Goal: Task Accomplishment & Management: Manage account settings

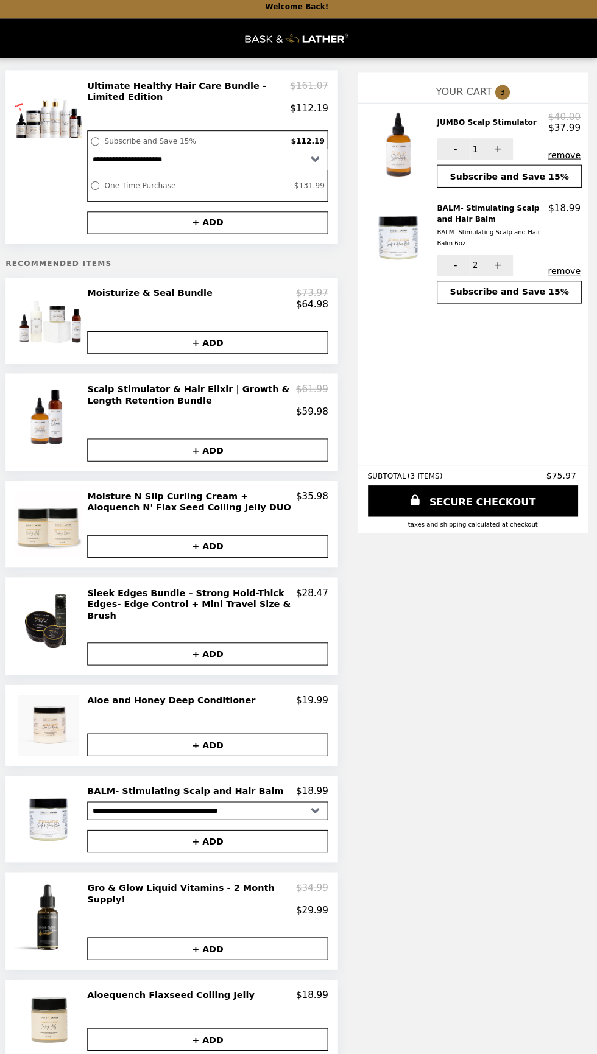
scroll to position [20, 0]
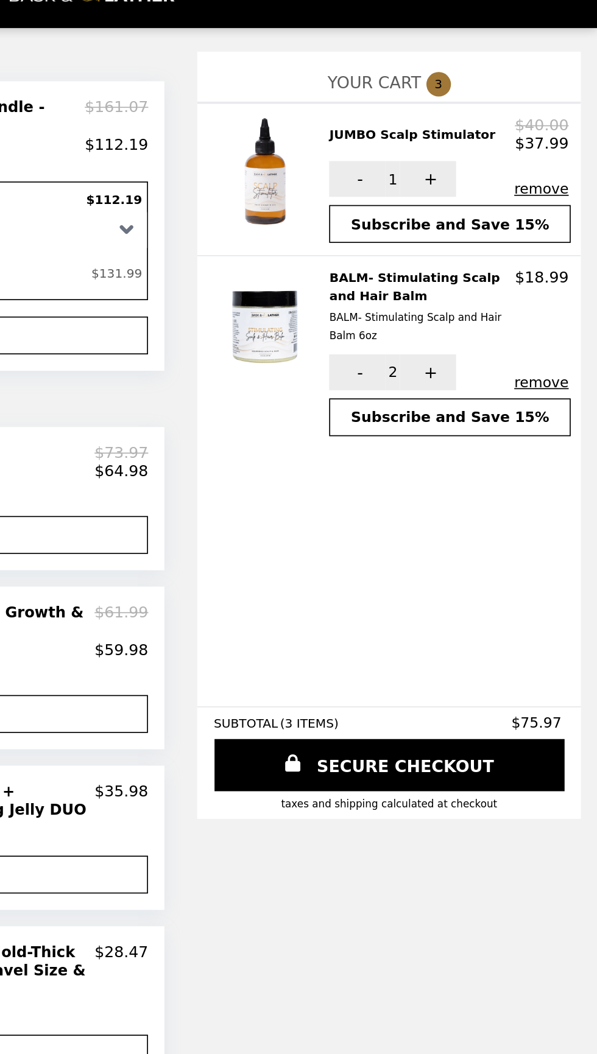
click at [565, 270] on button "remove" at bounding box center [563, 274] width 32 height 10
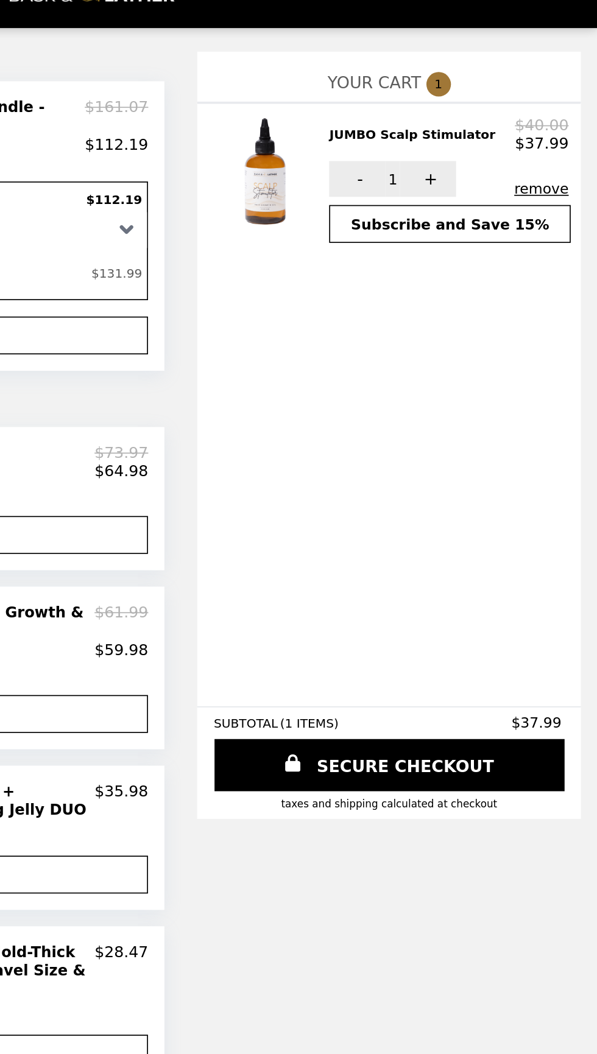
click at [572, 155] on button "remove" at bounding box center [563, 158] width 32 height 10
